Goal: Task Accomplishment & Management: Manage account settings

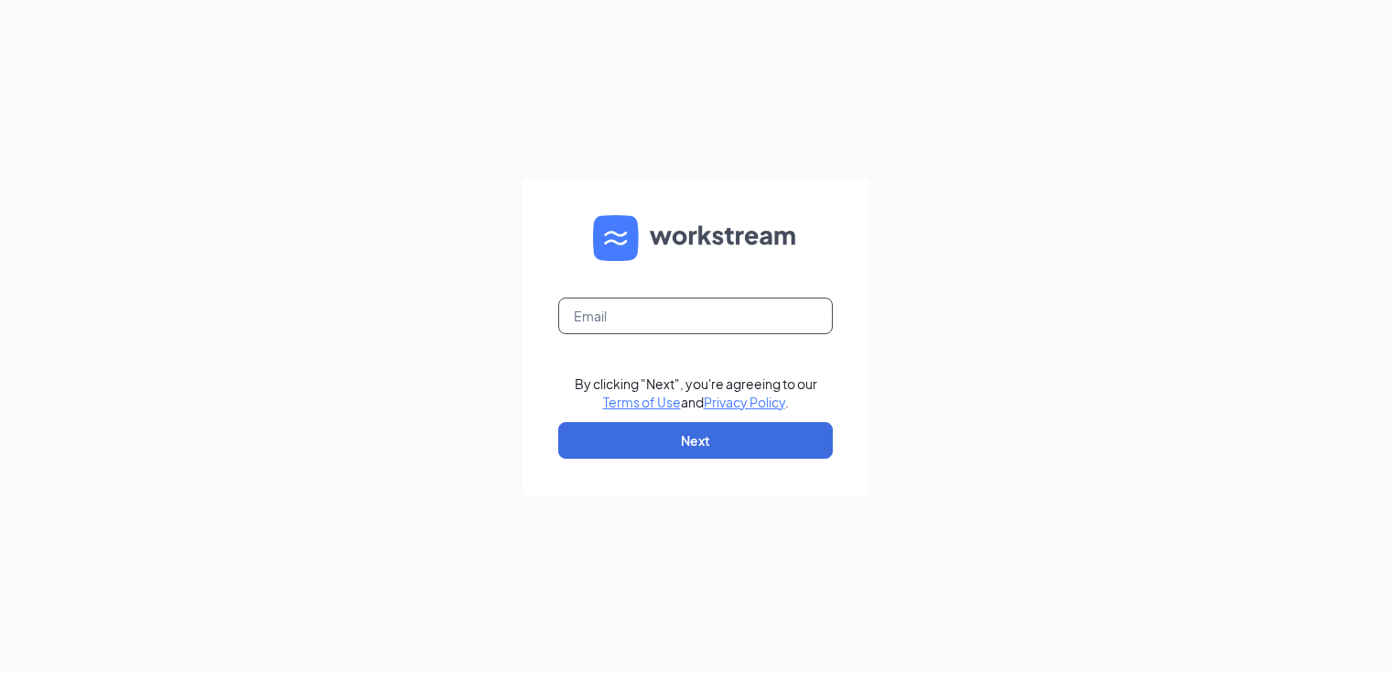
click at [690, 319] on input "text" at bounding box center [695, 315] width 275 height 37
click at [715, 437] on button "Next" at bounding box center [695, 440] width 275 height 37
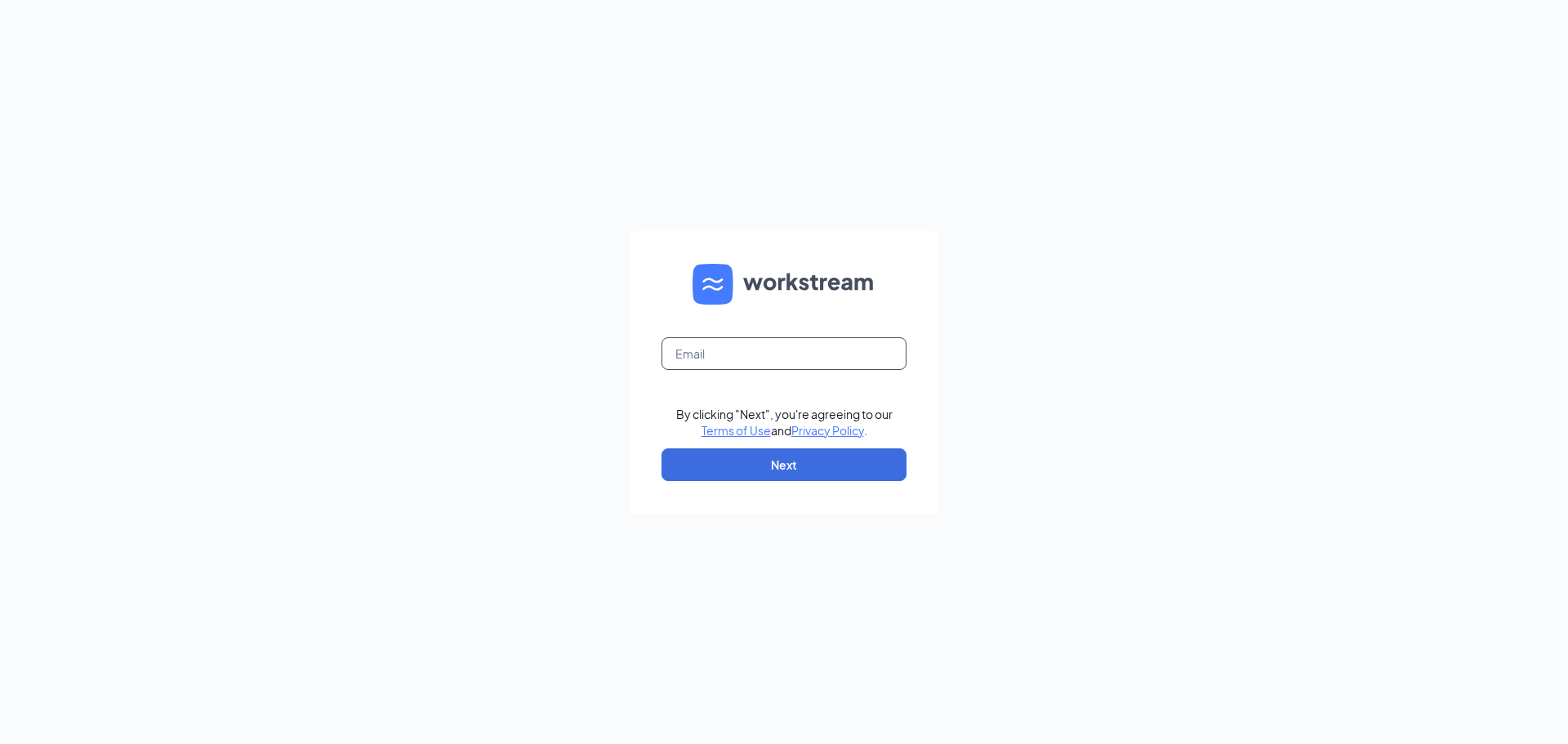
click at [816, 358] on input "text" at bounding box center [784, 353] width 245 height 33
type input "cvahrenkamp@keithhardware.com"
click at [809, 474] on button "Next" at bounding box center [784, 464] width 245 height 33
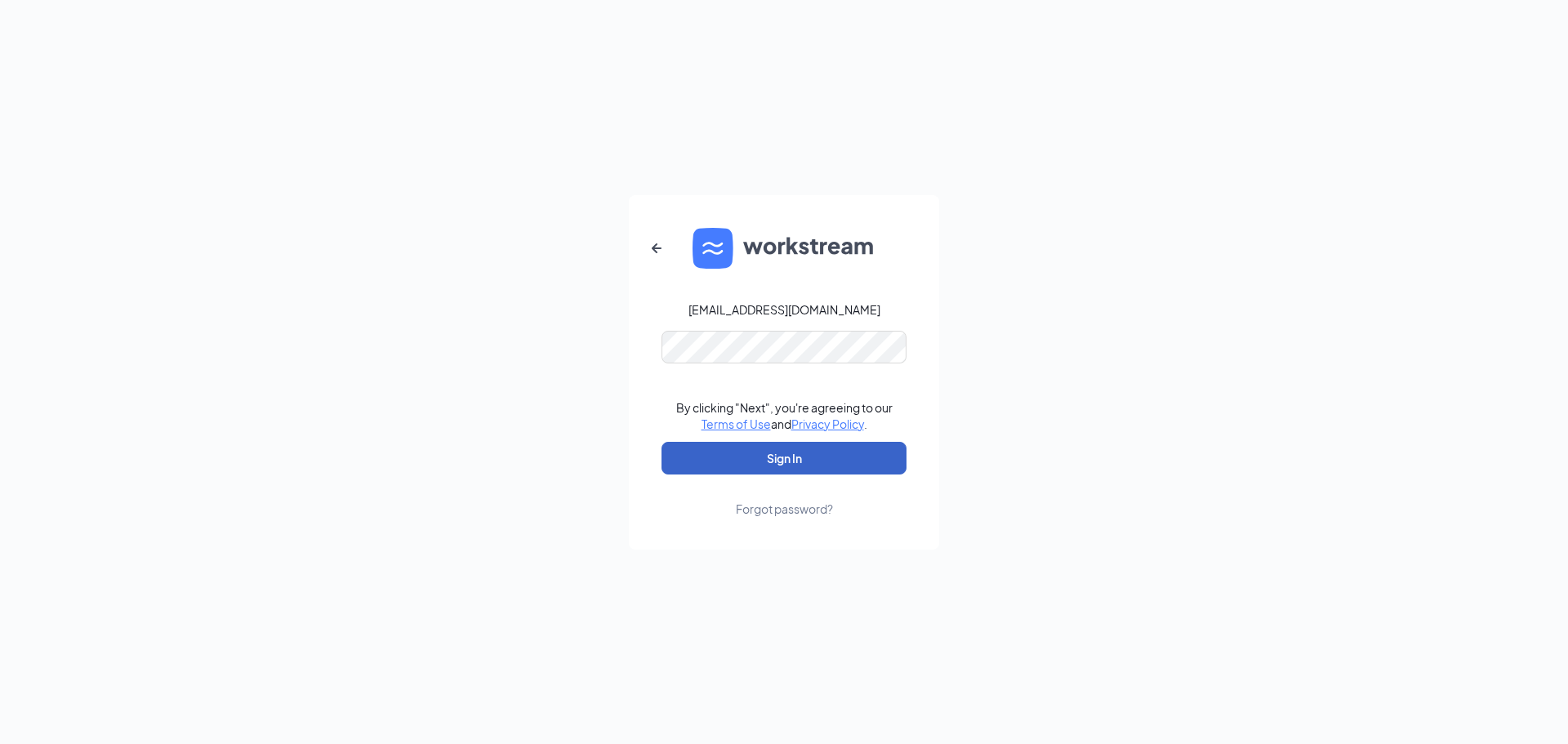
click at [828, 452] on button "Sign In" at bounding box center [784, 458] width 245 height 33
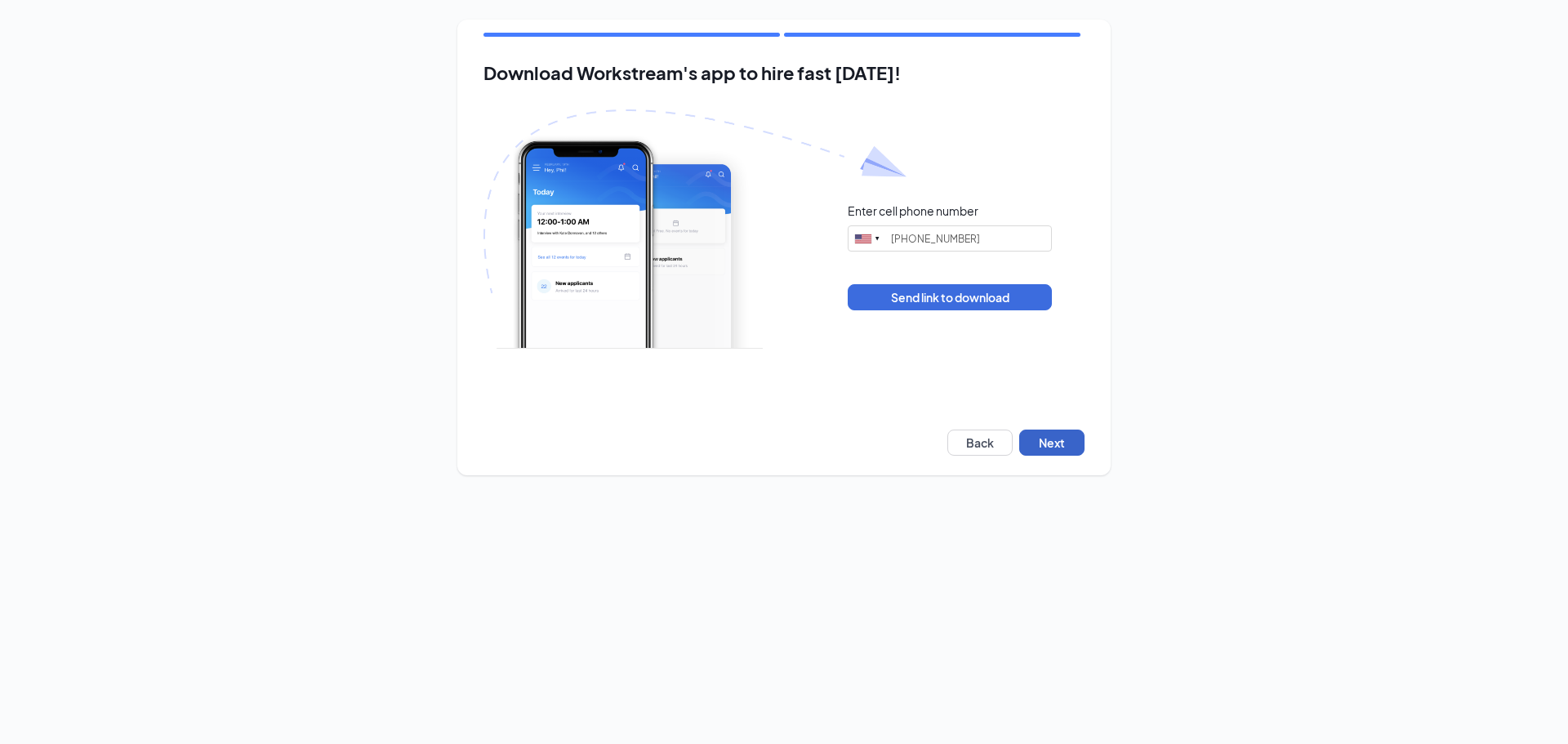
click at [1049, 444] on button "Next" at bounding box center [1051, 442] width 65 height 26
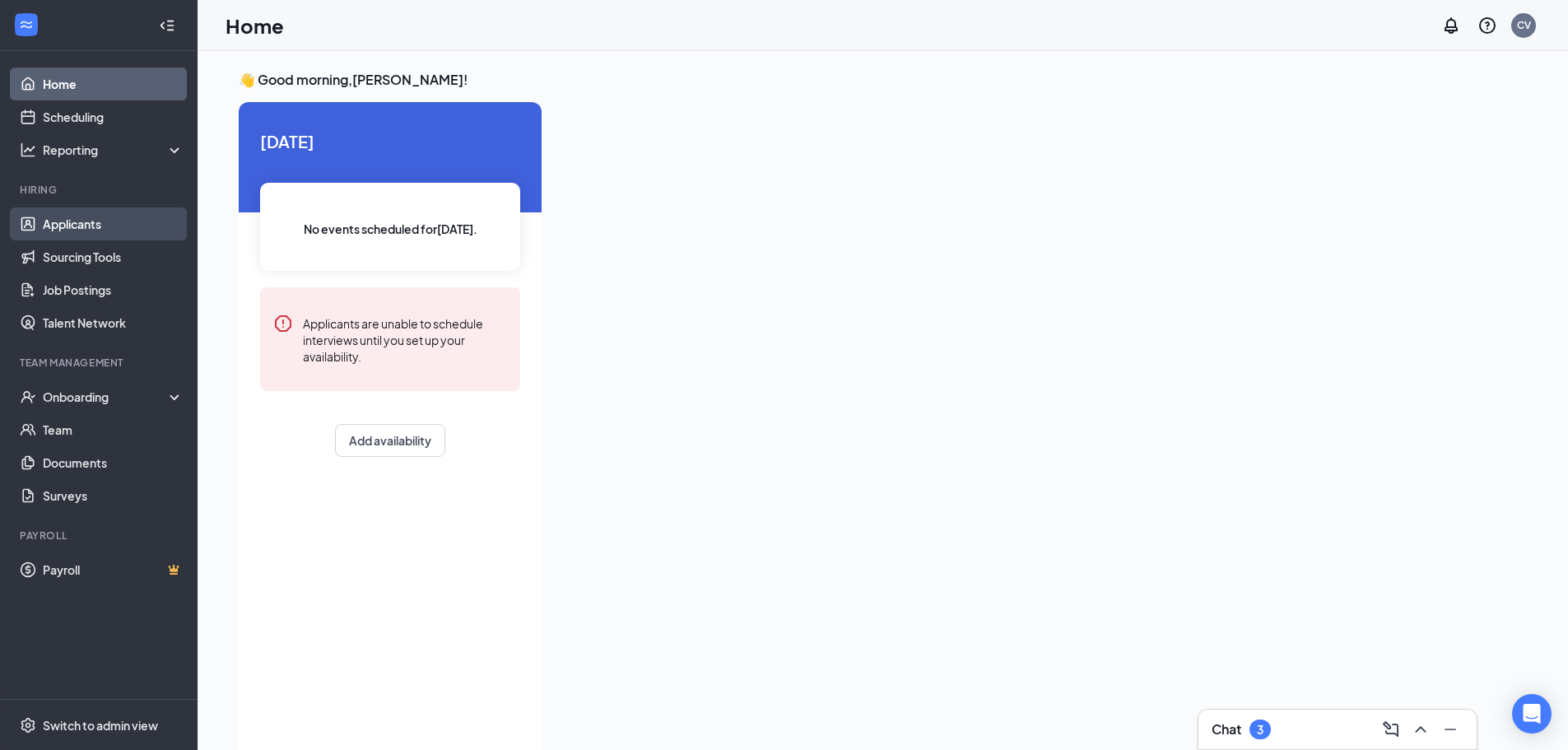
click at [73, 225] on link "Applicants" at bounding box center [113, 224] width 141 height 33
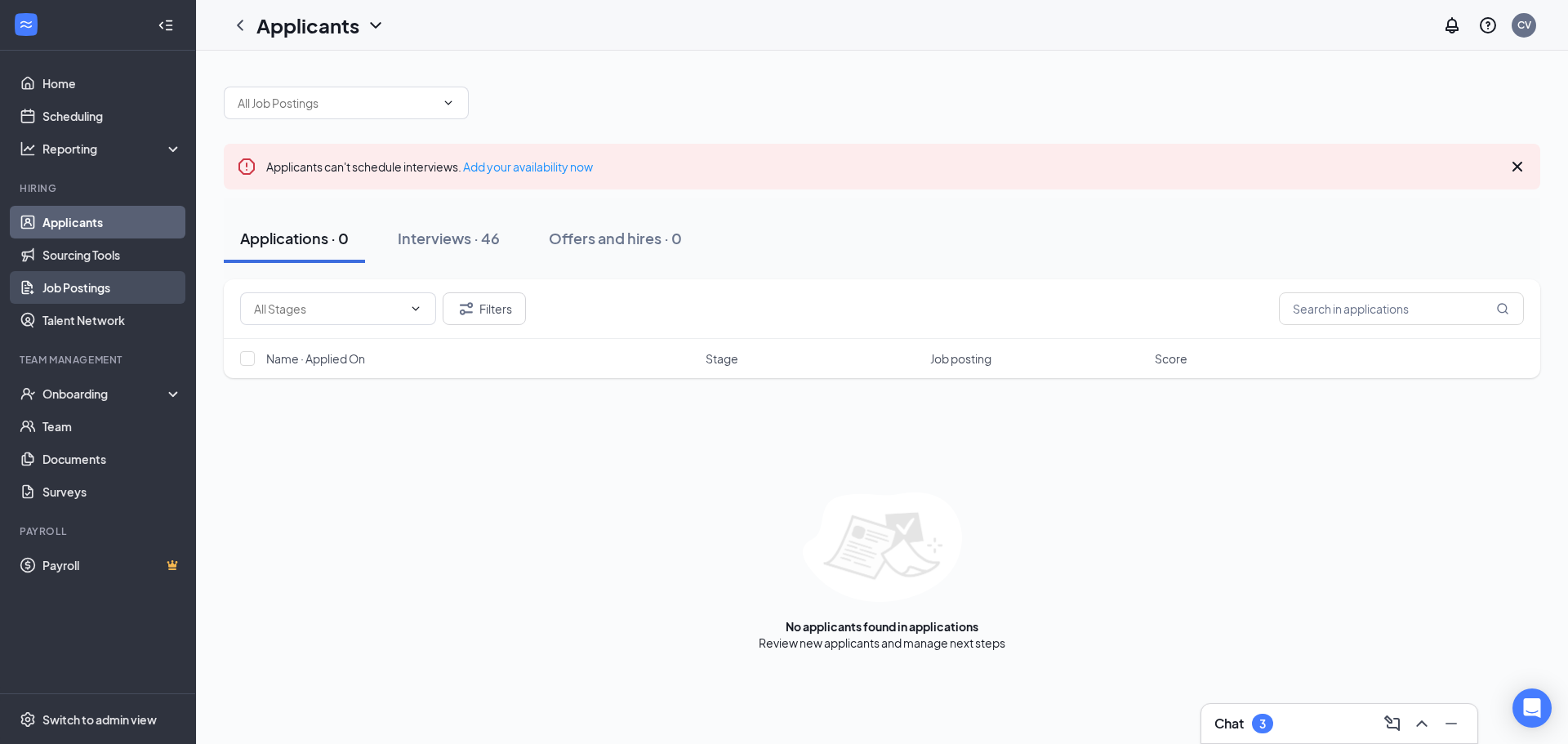
click at [99, 297] on link "Job Postings" at bounding box center [112, 287] width 140 height 33
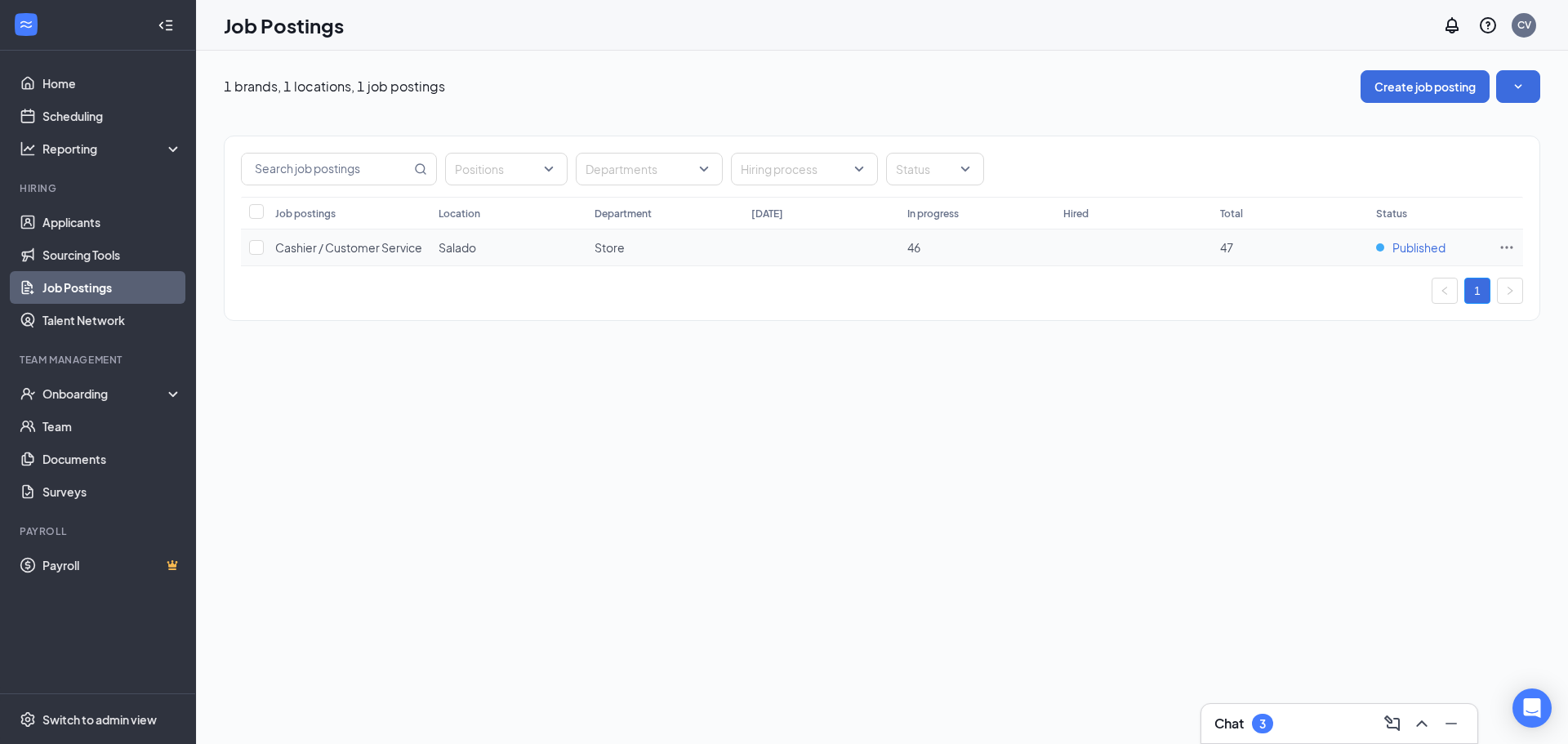
click at [1431, 250] on span "Published" at bounding box center [1419, 247] width 53 height 16
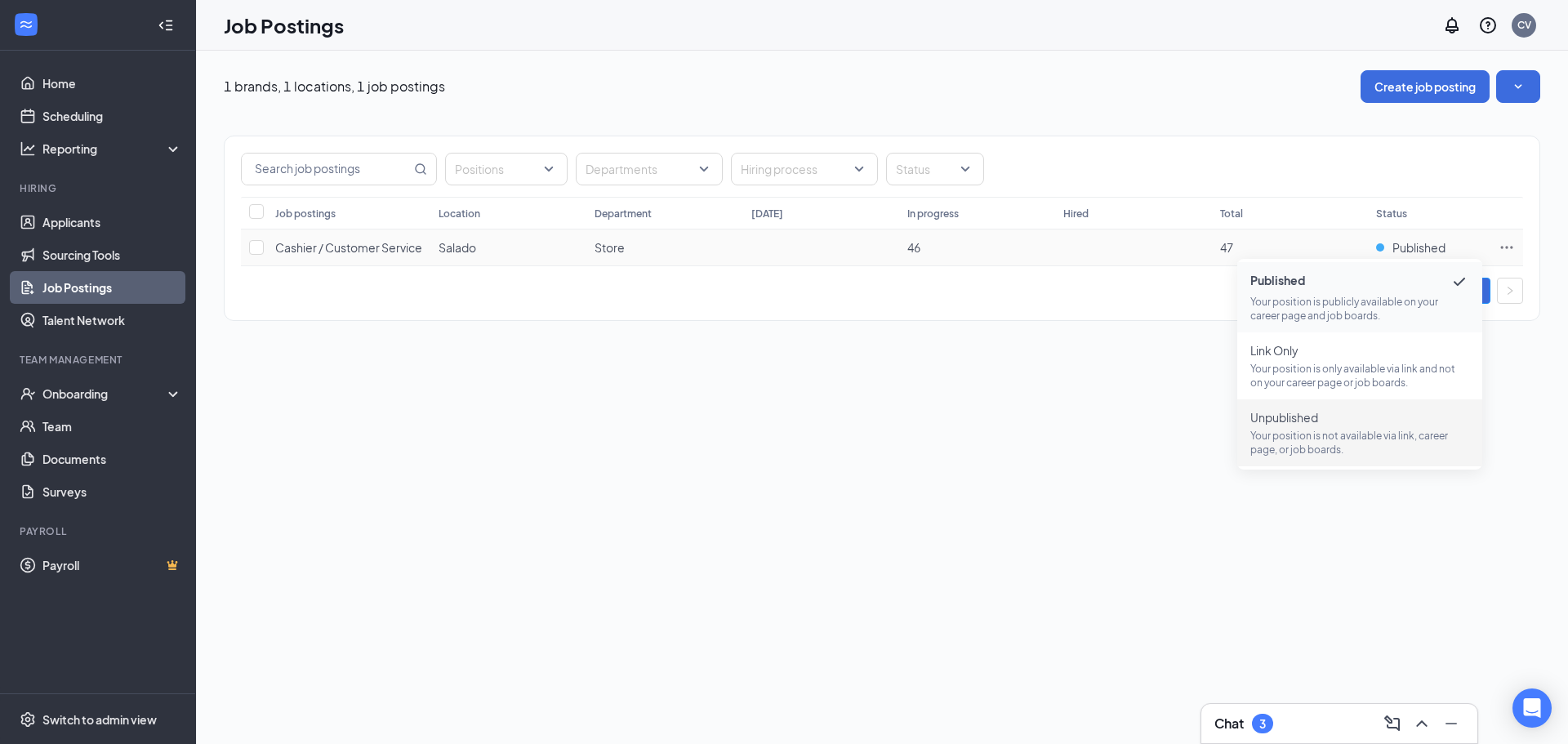
click at [1343, 417] on span "Unpublished" at bounding box center [1359, 417] width 219 height 16
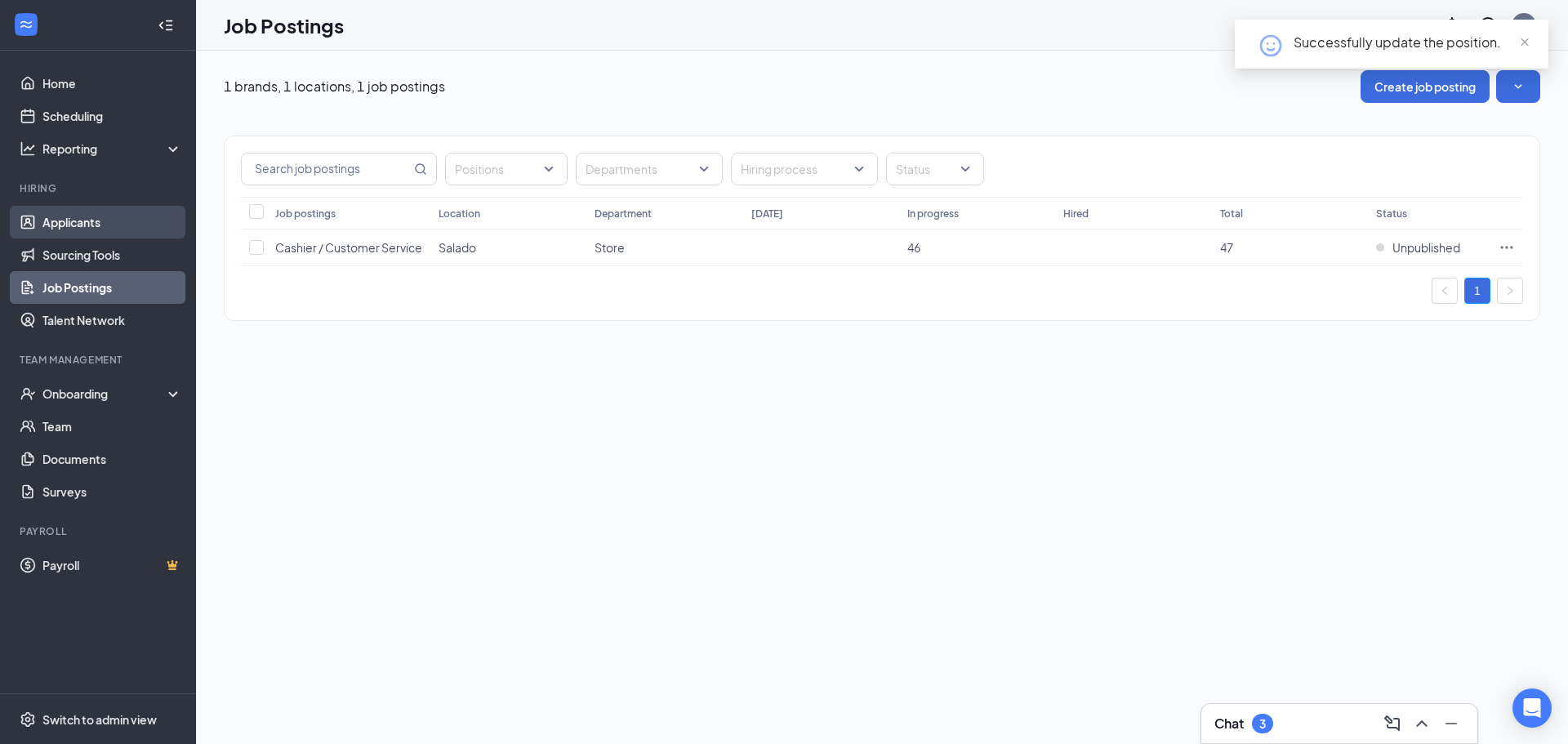
click at [99, 227] on link "Applicants" at bounding box center [112, 222] width 140 height 33
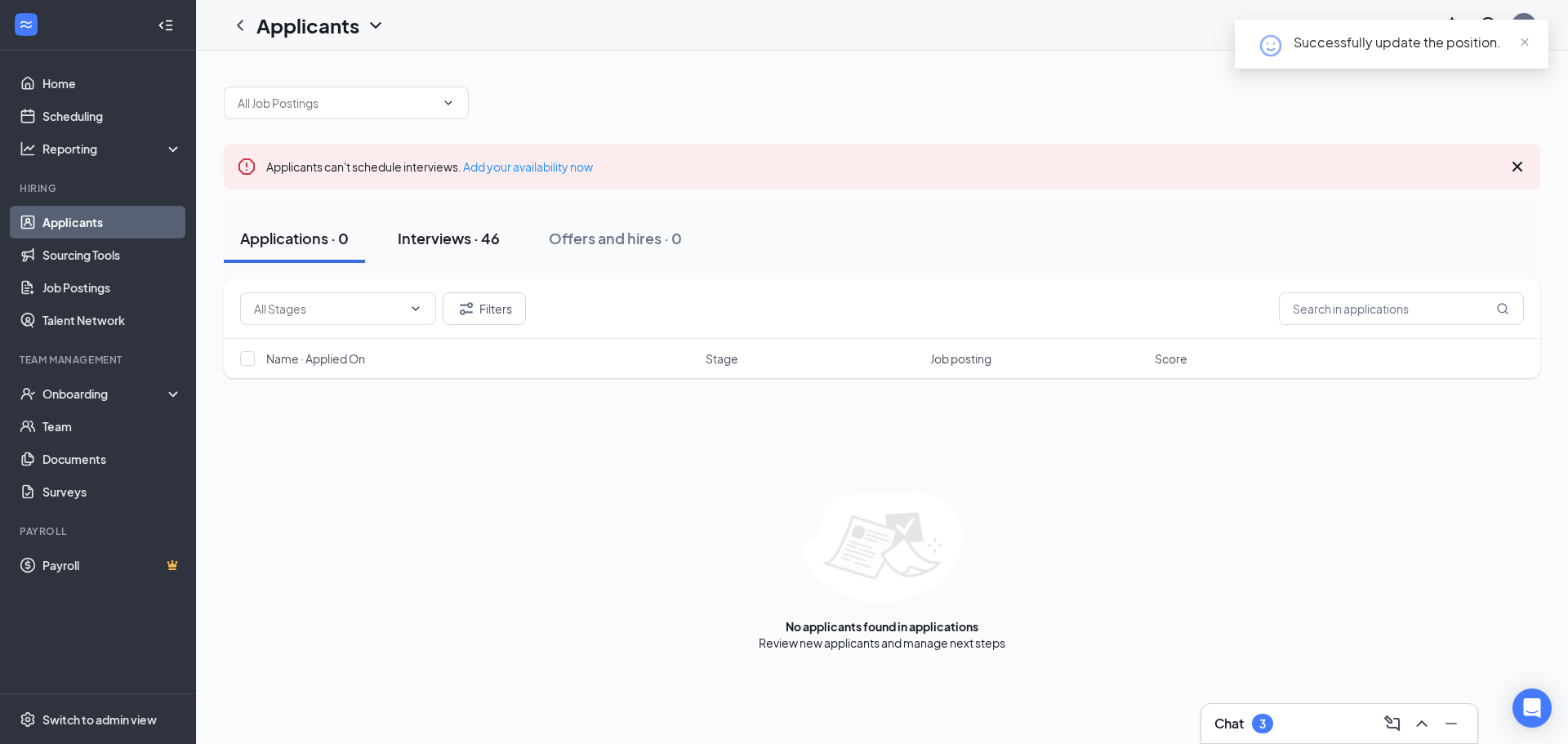
click at [440, 238] on div "Interviews · 46" at bounding box center [449, 237] width 102 height 21
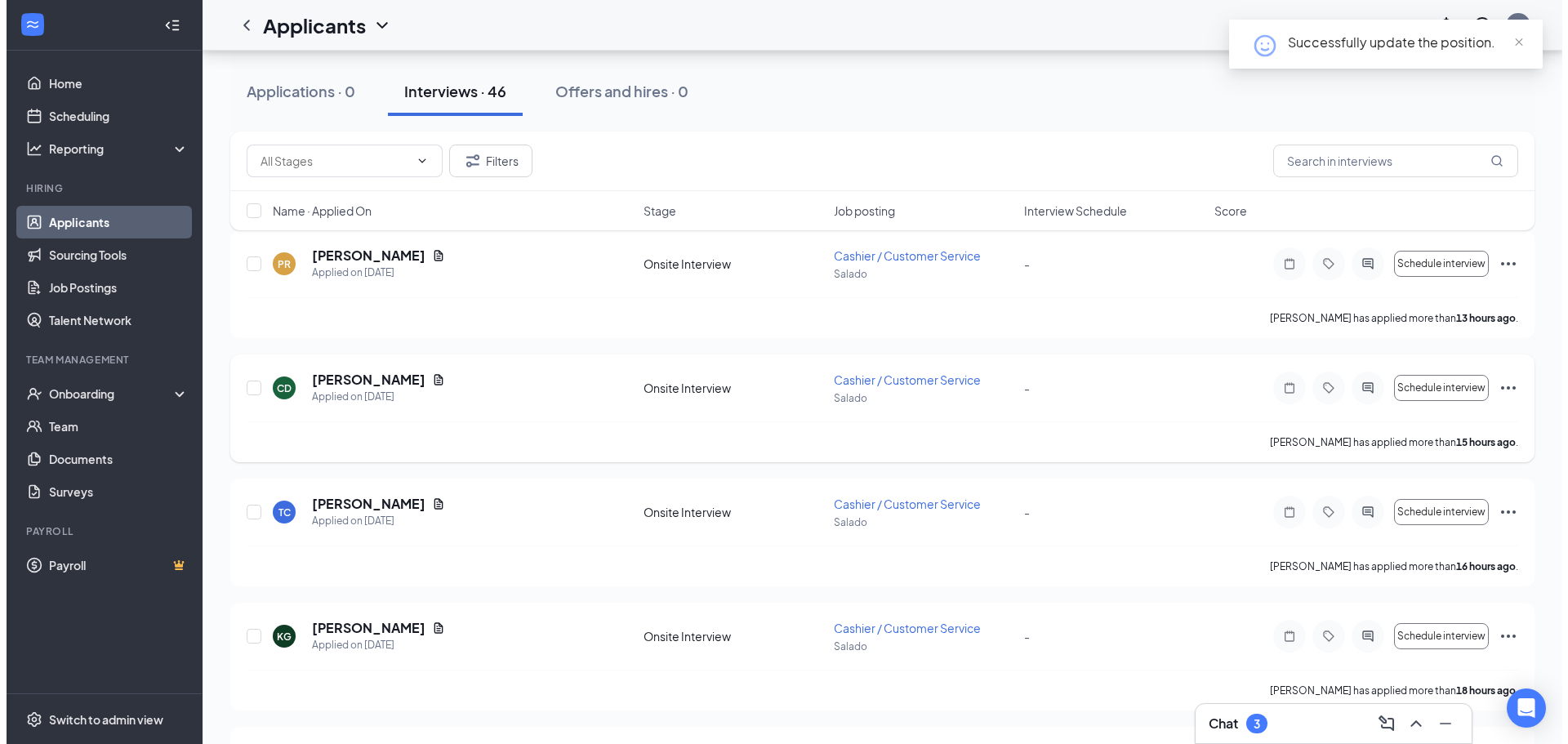
scroll to position [245, 0]
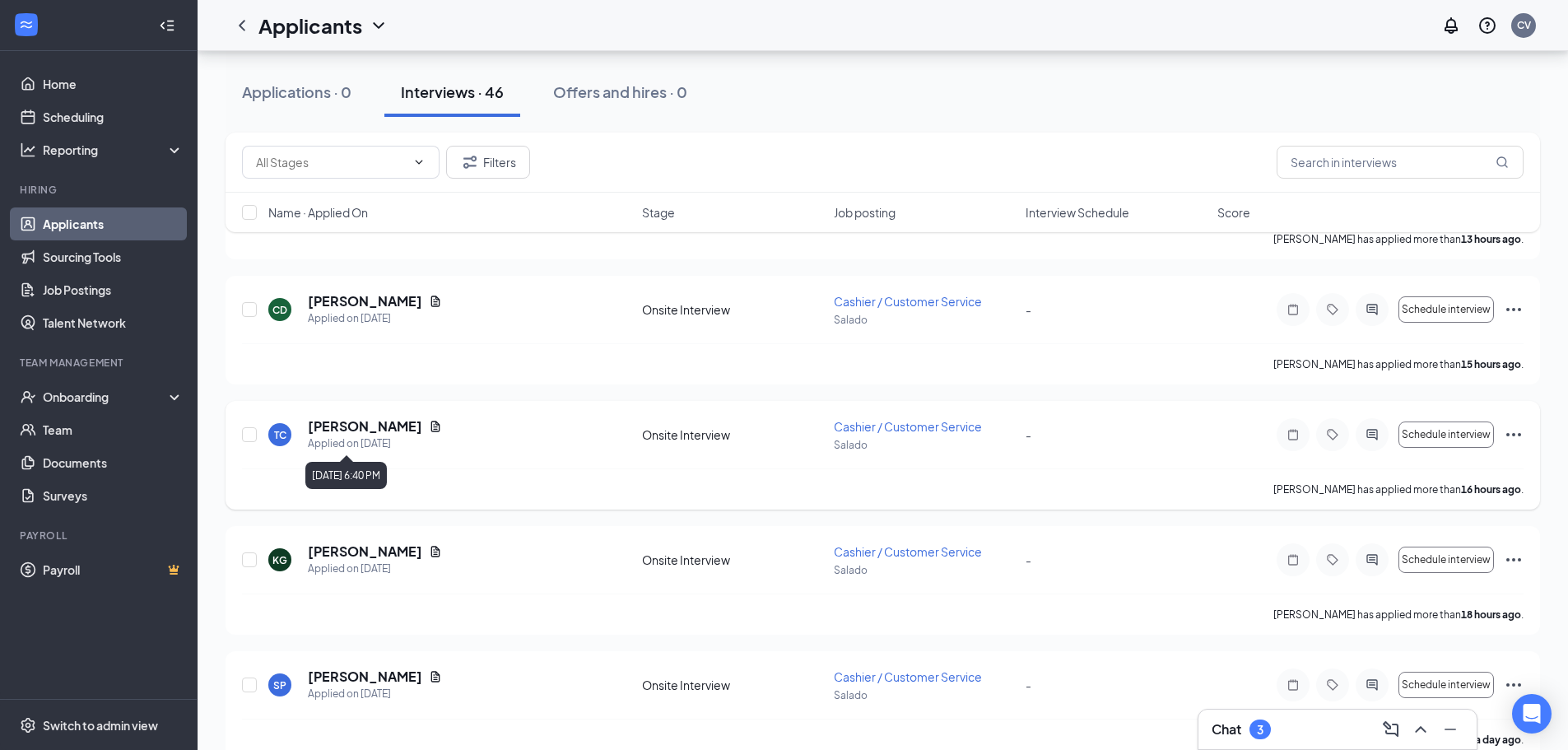
click at [356, 435] on div "Applied on [DATE]" at bounding box center [374, 443] width 134 height 16
click at [432, 429] on icon "Document" at bounding box center [436, 426] width 9 height 11
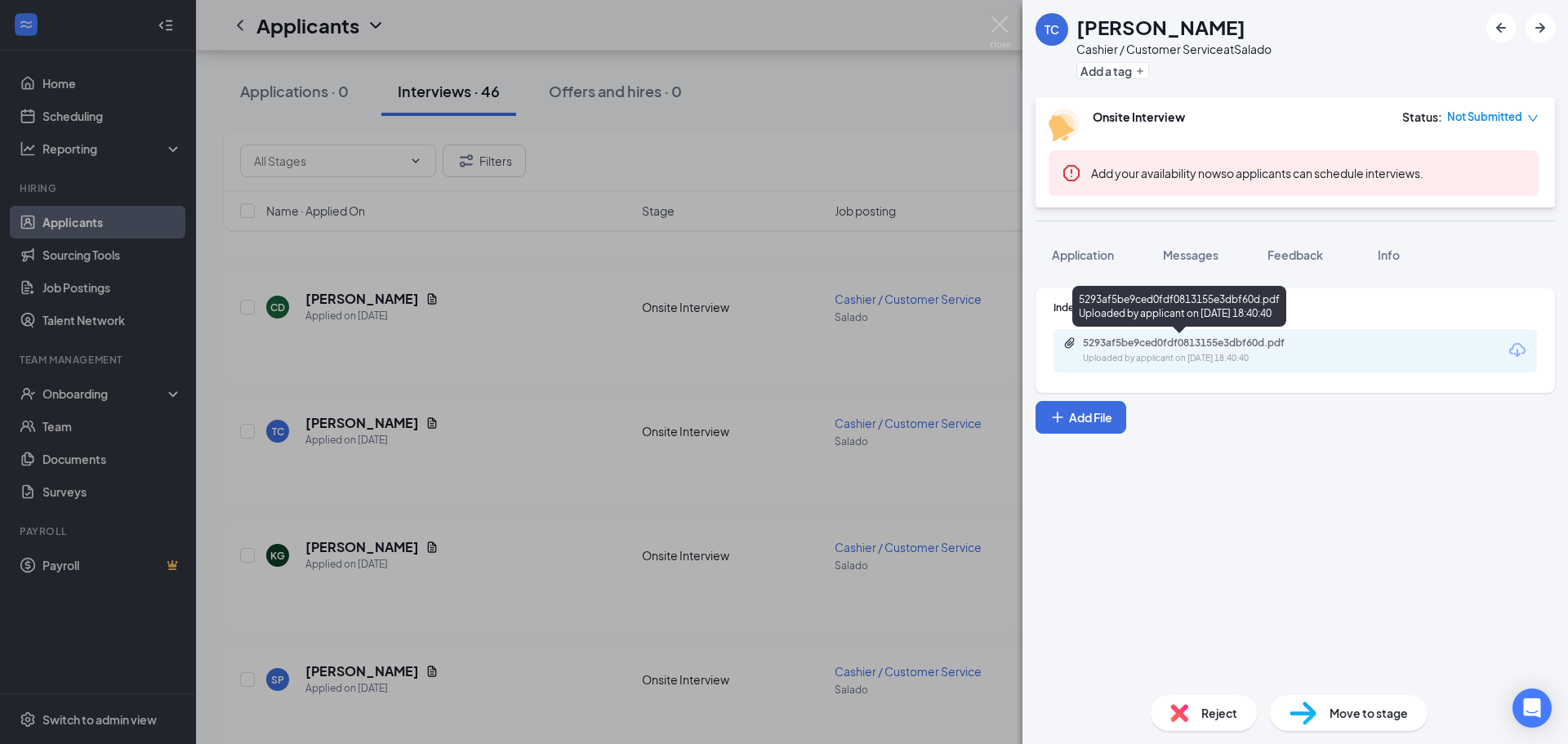
click at [1127, 355] on div "Uploaded by applicant on [DATE] 18:40:40" at bounding box center [1206, 358] width 245 height 13
